Goal: Task Accomplishment & Management: Complete application form

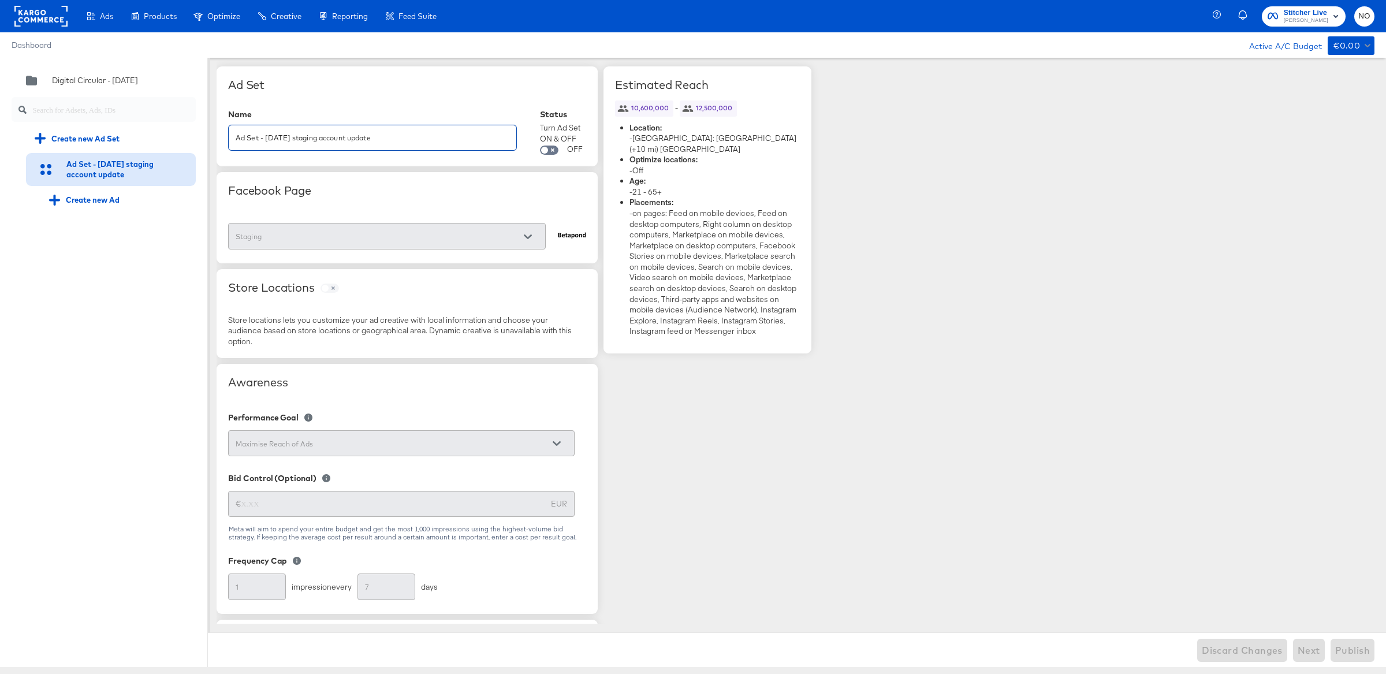
click at [419, 136] on input "Ad Set - [DATE] staging account update" at bounding box center [373, 133] width 288 height 25
type input "Ad Set - [DATE] staging account"
click at [64, 73] on div "Digital Circular - [DATE]" at bounding box center [104, 80] width 184 height 23
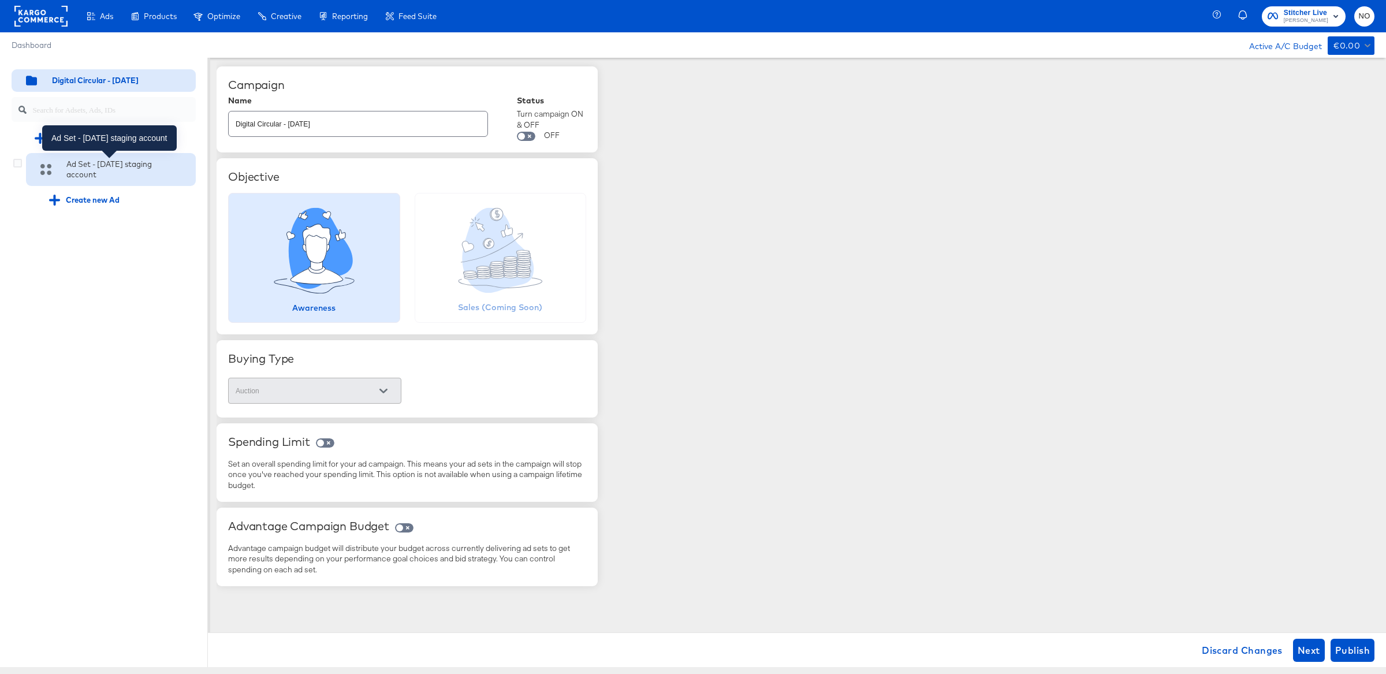
click at [83, 162] on div "Ad Set - [DATE] staging account" at bounding box center [115, 169] width 98 height 21
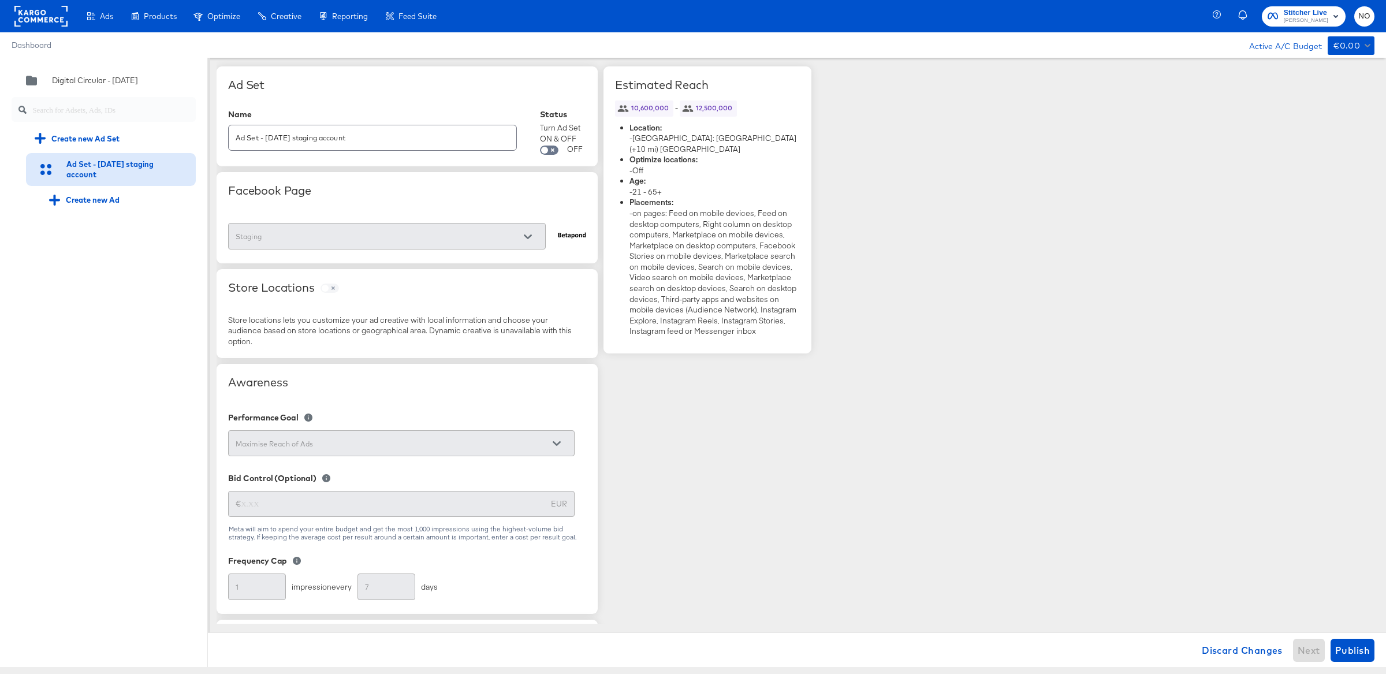
click at [389, 141] on input "Ad Set - [DATE] staging account" at bounding box center [373, 133] width 288 height 25
type input "Ad Set - [DATE] staging account noc"
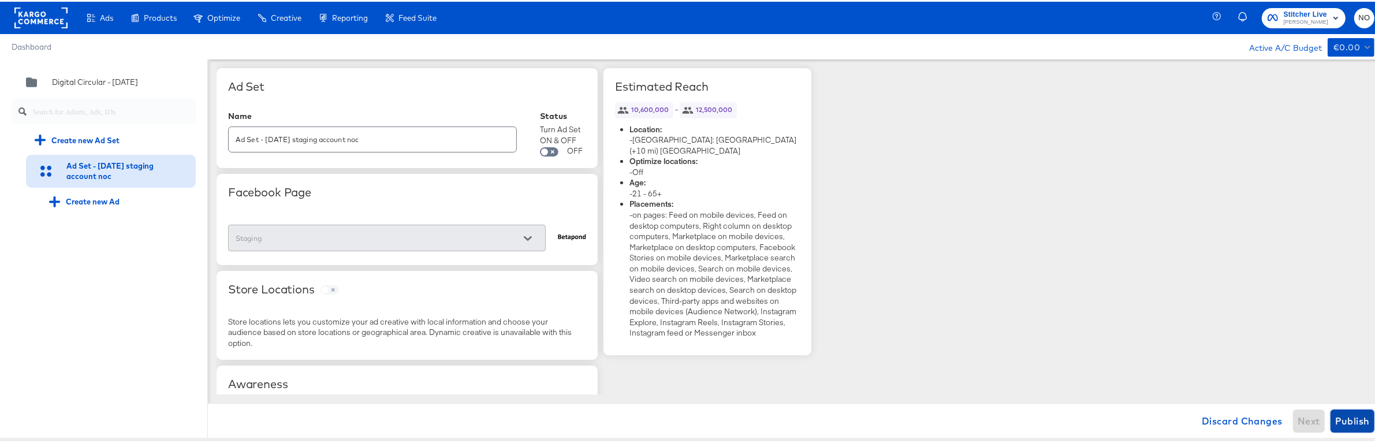
click at [1350, 419] on span "Publish" at bounding box center [1352, 419] width 35 height 16
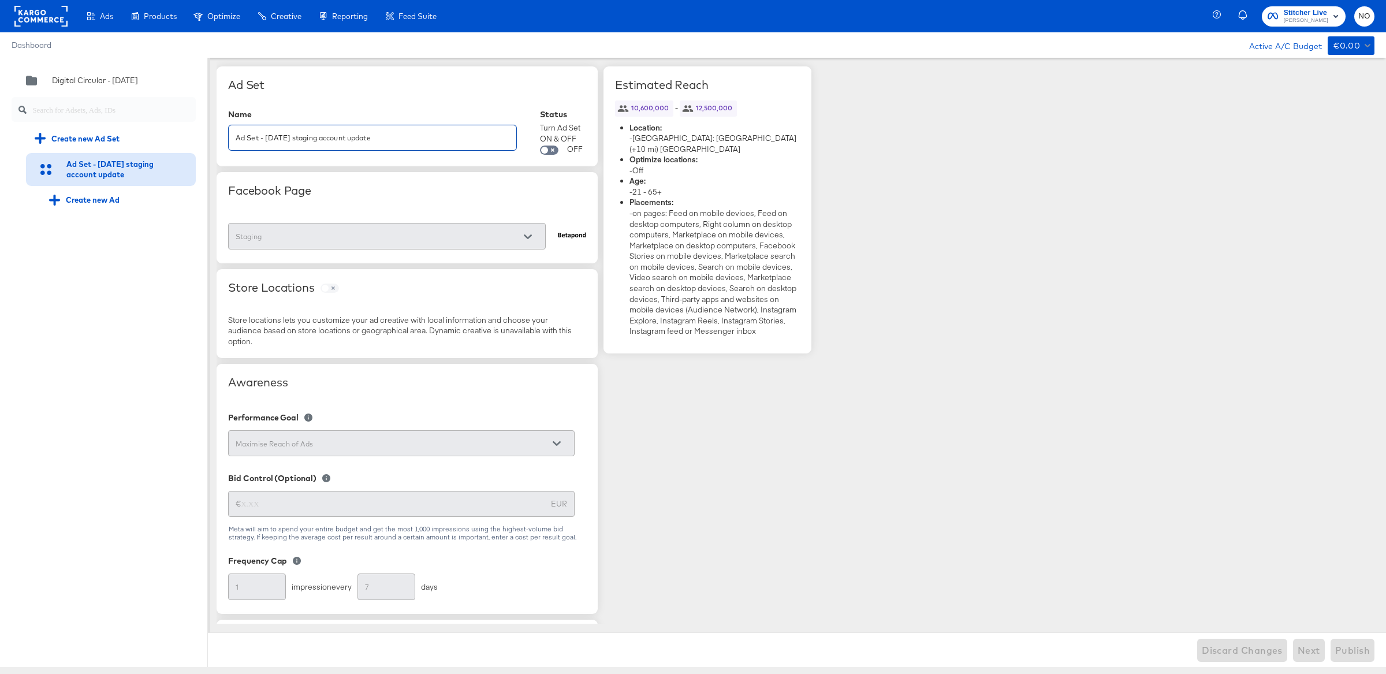
click at [428, 143] on input "Ad Set - [DATE] staging account update" at bounding box center [373, 133] width 288 height 25
type input "Ad Set - [DATE] staging account"
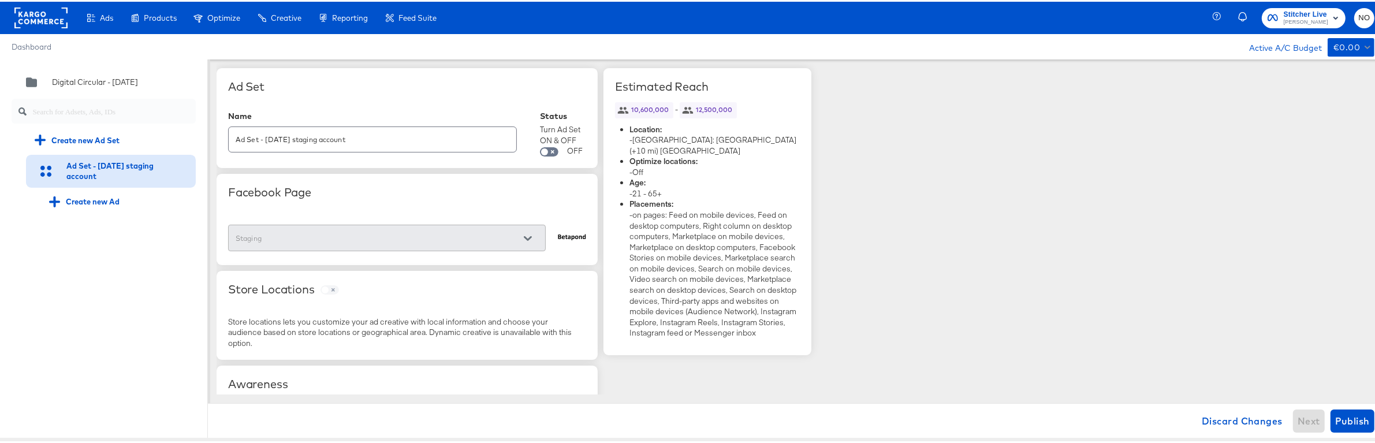
drag, startPoint x: 181, startPoint y: 435, endPoint x: 191, endPoint y: 315, distance: 120.5
click at [191, 315] on div "Quick duplicate Duplicate Edit Delete Digital Circular - 03 Sep Create new Ad S…" at bounding box center [104, 247] width 208 height 378
click at [177, 435] on div "Quick duplicate Duplicate Edit Delete Digital Circular - 03 Sep Create new Ad S…" at bounding box center [104, 247] width 208 height 378
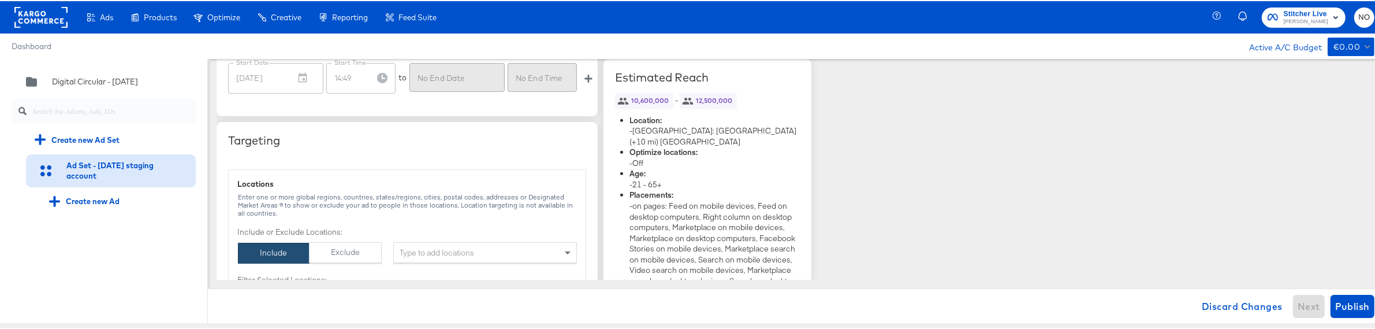
scroll to position [864, 0]
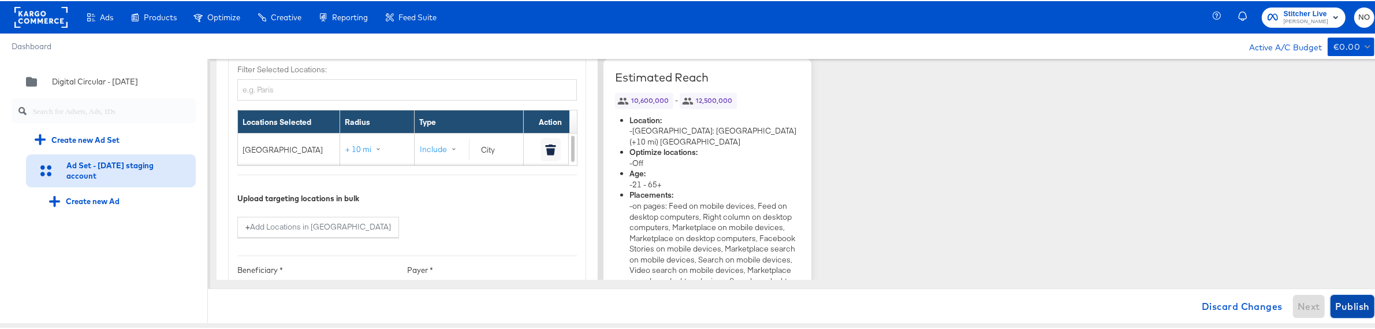
click at [1335, 308] on span "Publish" at bounding box center [1352, 305] width 35 height 16
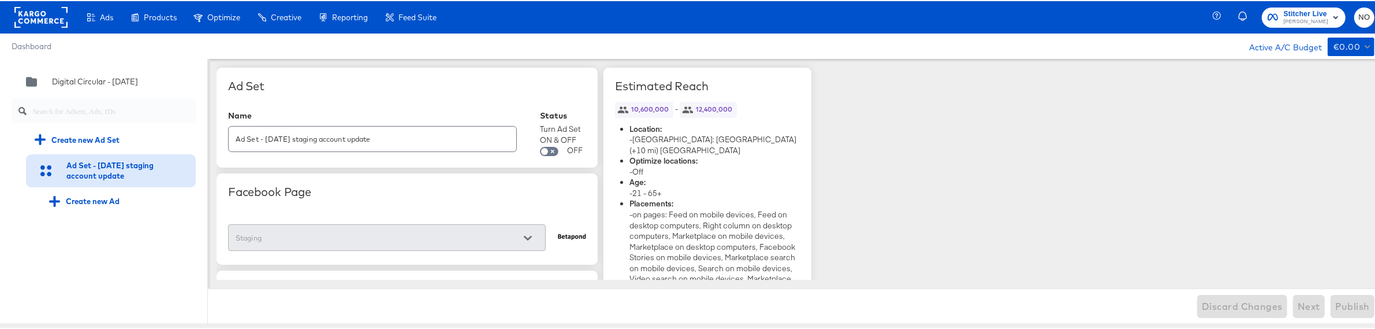
click at [424, 139] on input "Ad Set - [DATE] staging account update" at bounding box center [373, 133] width 288 height 25
type input "Ad Set - [DATE] staging account"
click at [1353, 303] on span "Publish" at bounding box center [1352, 305] width 35 height 16
click at [372, 143] on input "Ad Set - [DATE] staging account" at bounding box center [373, 133] width 288 height 25
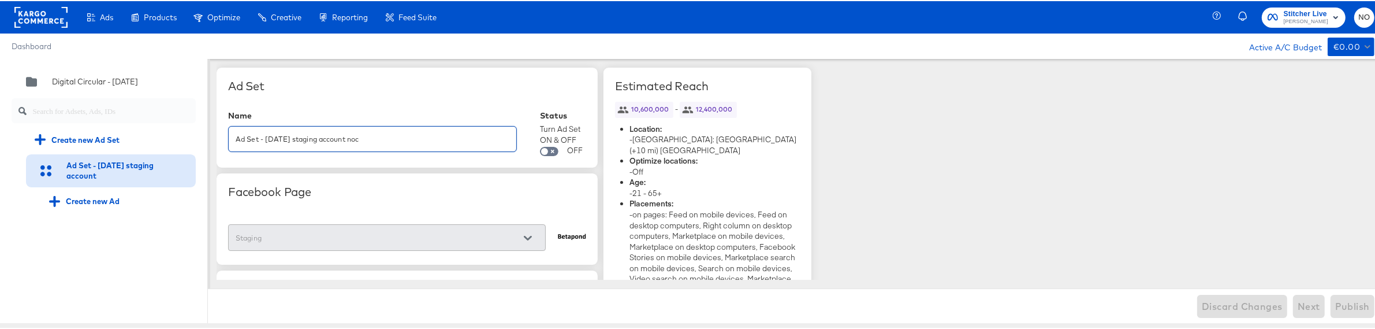
type input "Ad Set - [DATE] staging account noc"
click at [441, 111] on div "Name" at bounding box center [372, 114] width 289 height 9
click at [1335, 303] on span "Publish" at bounding box center [1352, 305] width 35 height 16
